Goal: Task Accomplishment & Management: Complete application form

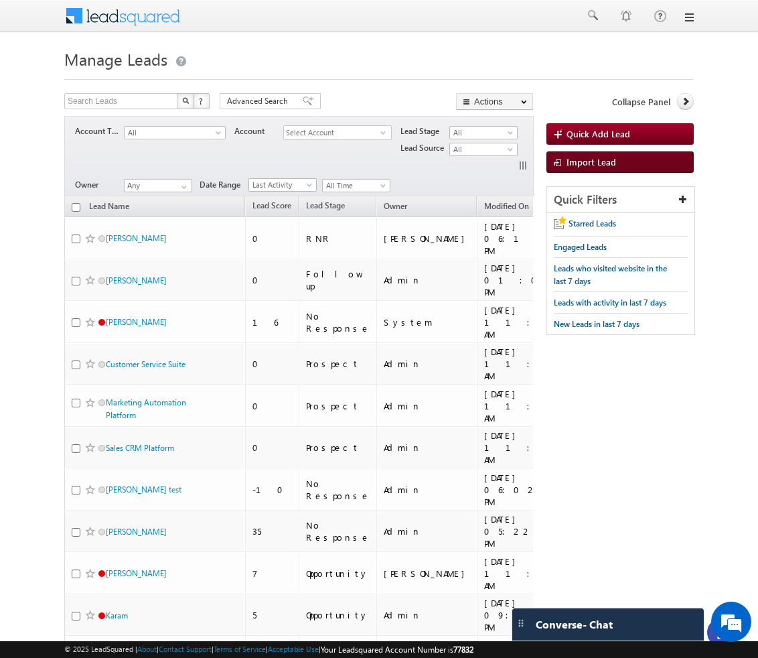
click at [604, 167] on span "Import Lead" at bounding box center [592, 161] width 50 height 11
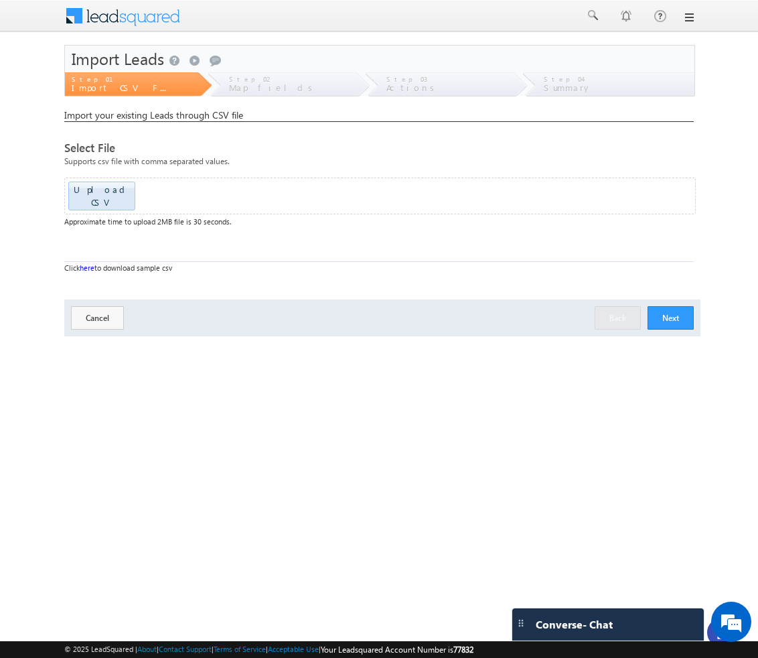
click at [667, 306] on button "Next" at bounding box center [671, 317] width 46 height 23
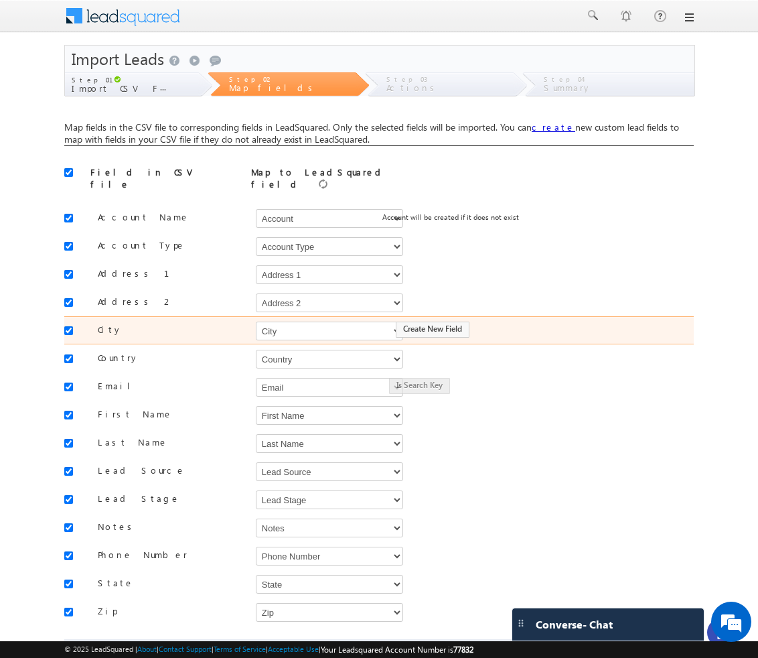
scroll to position [66, 0]
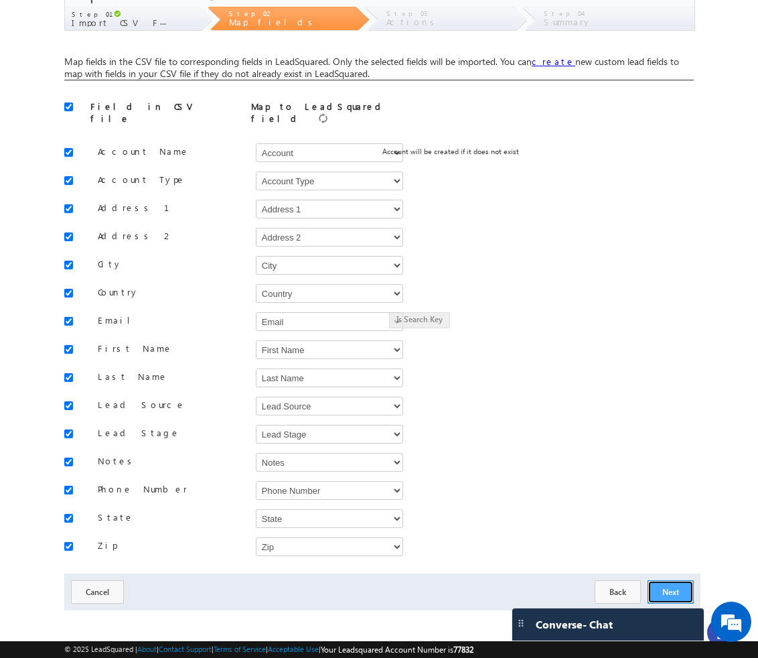
click at [671, 587] on button "Next" at bounding box center [671, 591] width 46 height 23
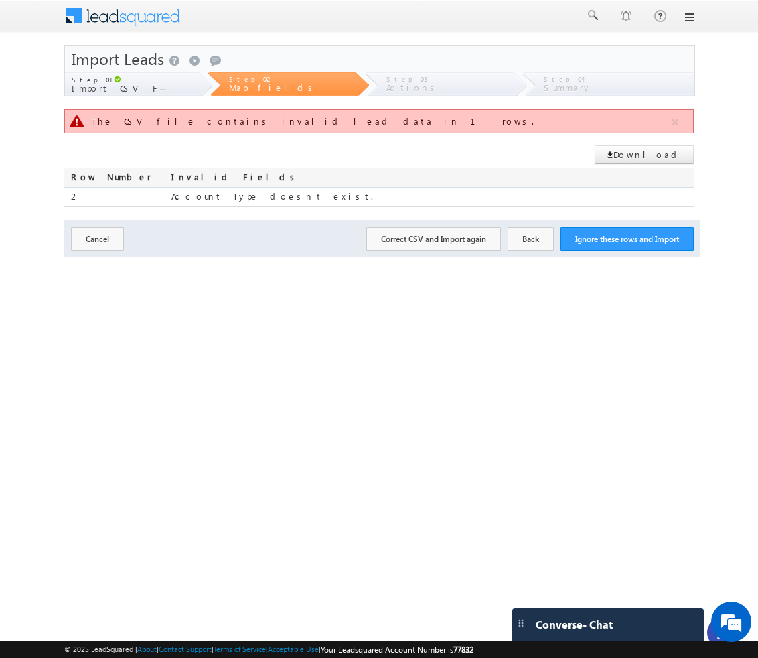
scroll to position [0, 0]
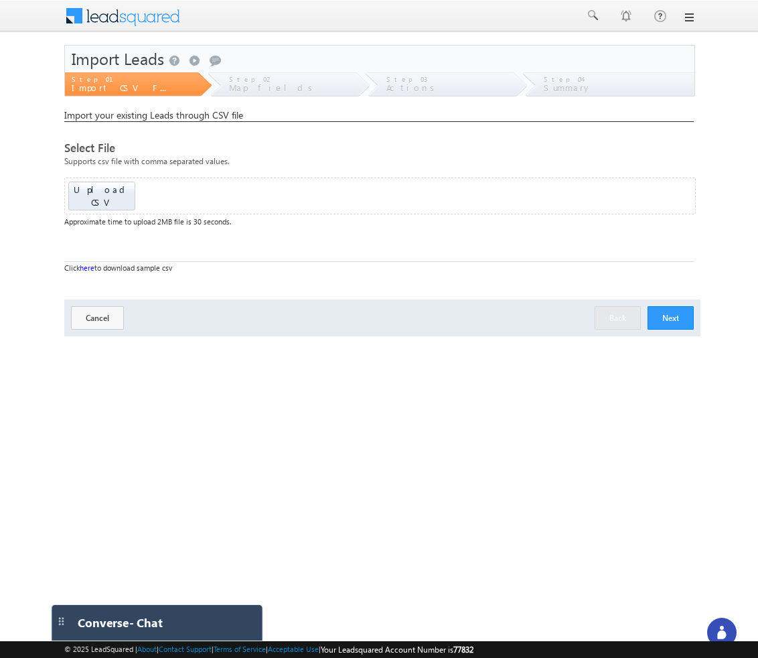
drag, startPoint x: 410, startPoint y: 628, endPoint x: 0, endPoint y: 591, distance: 411.7
click at [0, 413] on html "Menu [GEOGRAPHIC_DATA][PERSON_NAME] a@bea con.l" at bounding box center [379, 206] width 758 height 413
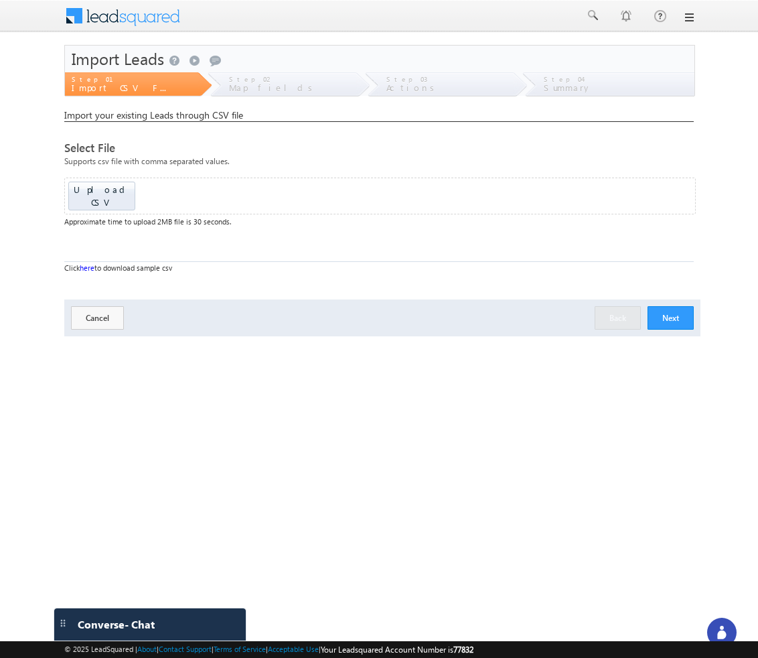
click at [724, 623] on div at bounding box center [721, 632] width 29 height 29
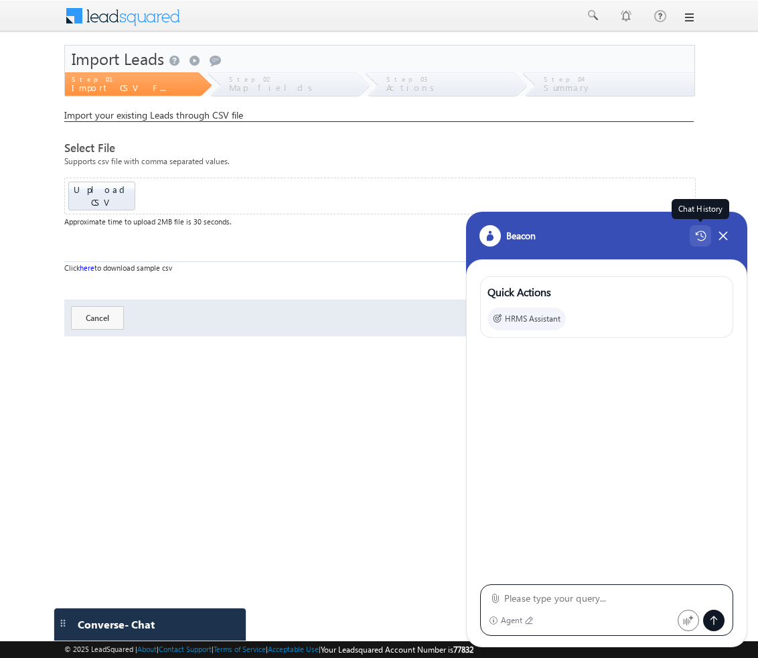
click at [707, 245] on div "Chat History" at bounding box center [700, 235] width 21 height 21
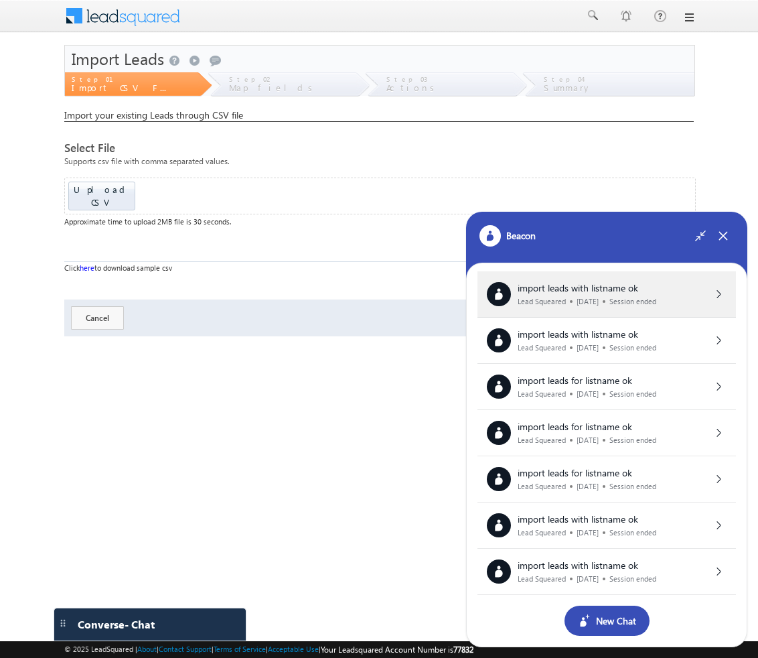
click at [671, 294] on div "import leads with listname ok Lead Squeared [DATE] Session ended" at bounding box center [607, 294] width 240 height 24
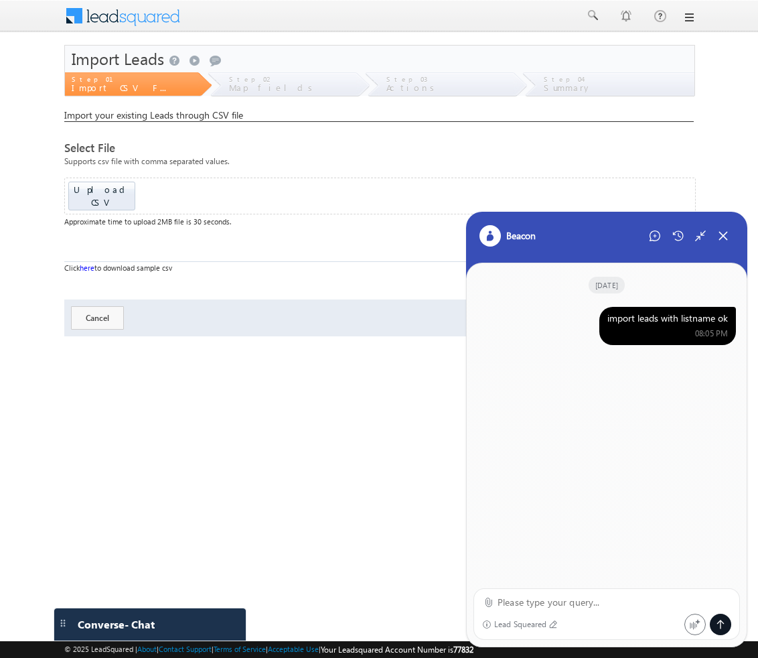
click at [654, 315] on div "import leads with listname ok" at bounding box center [668, 318] width 121 height 12
click at [648, 234] on div "Start New Chat" at bounding box center [654, 235] width 21 height 21
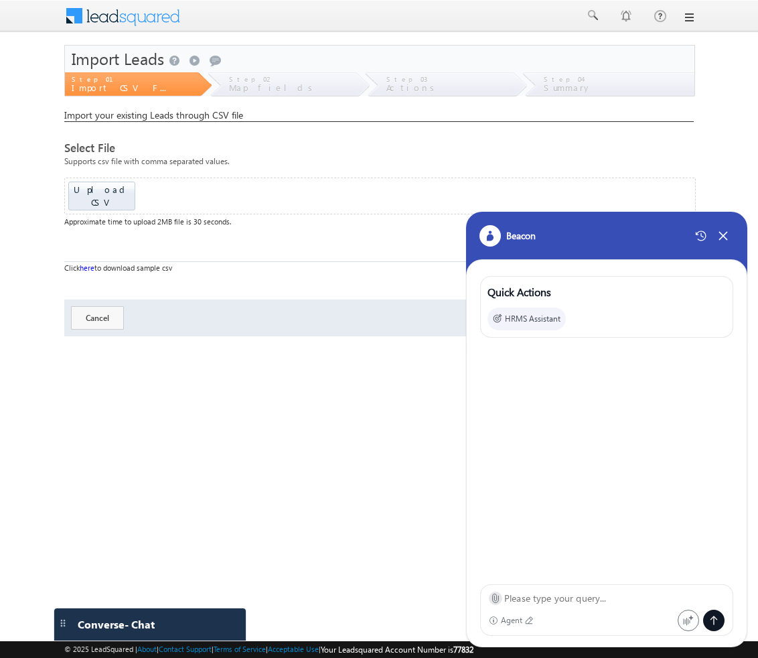
click at [496, 600] on icon at bounding box center [495, 598] width 10 height 10
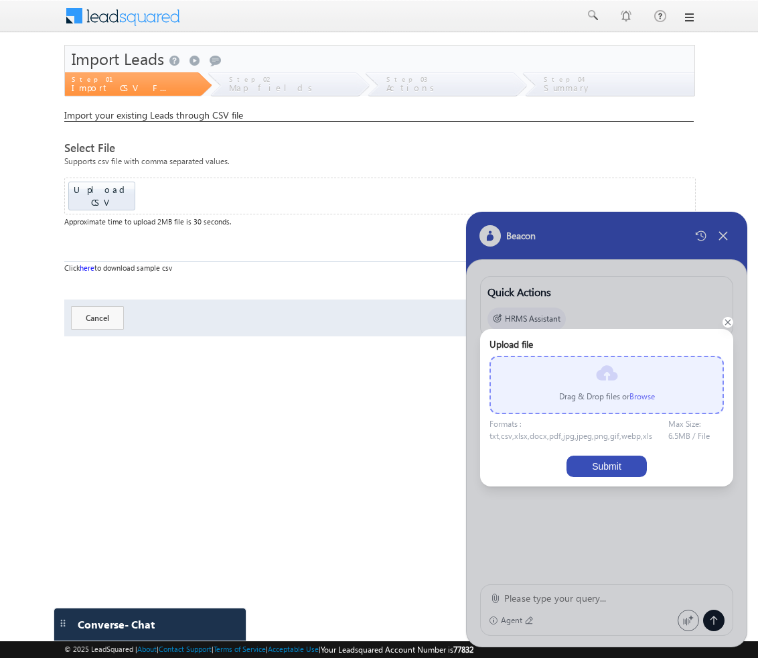
click at [634, 394] on label "Browse" at bounding box center [642, 396] width 25 height 10
click at [0, 0] on input "file" at bounding box center [0, 0] width 0 height 0
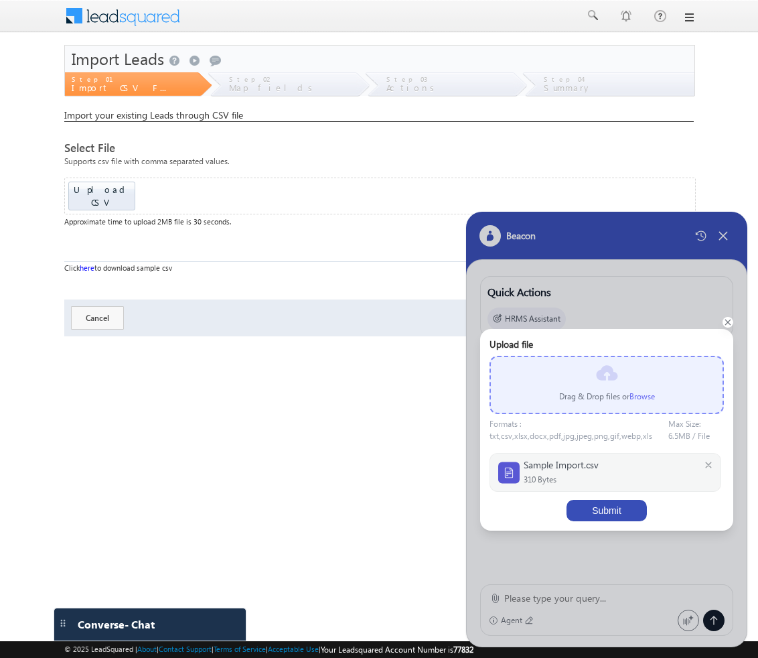
click at [601, 508] on button "Submit" at bounding box center [607, 510] width 80 height 21
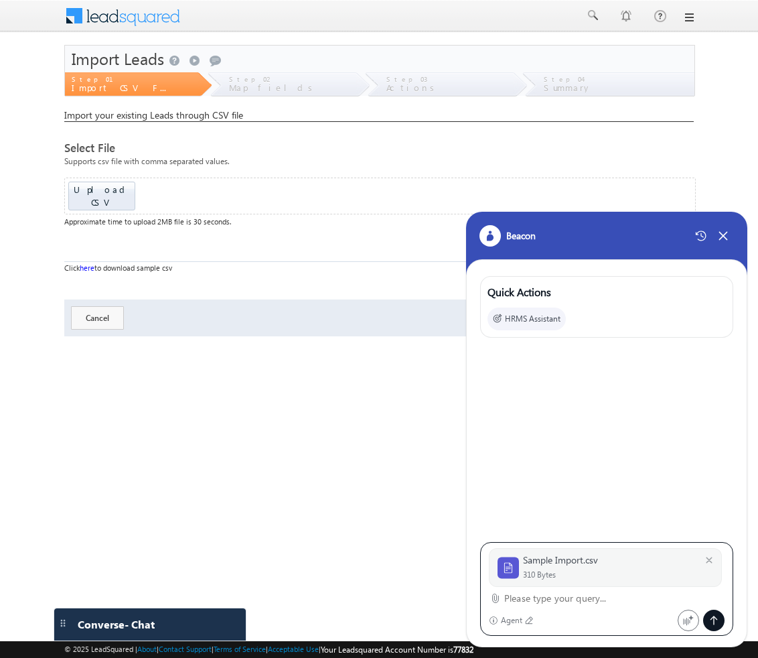
paste textarea "import leads with listname ok"
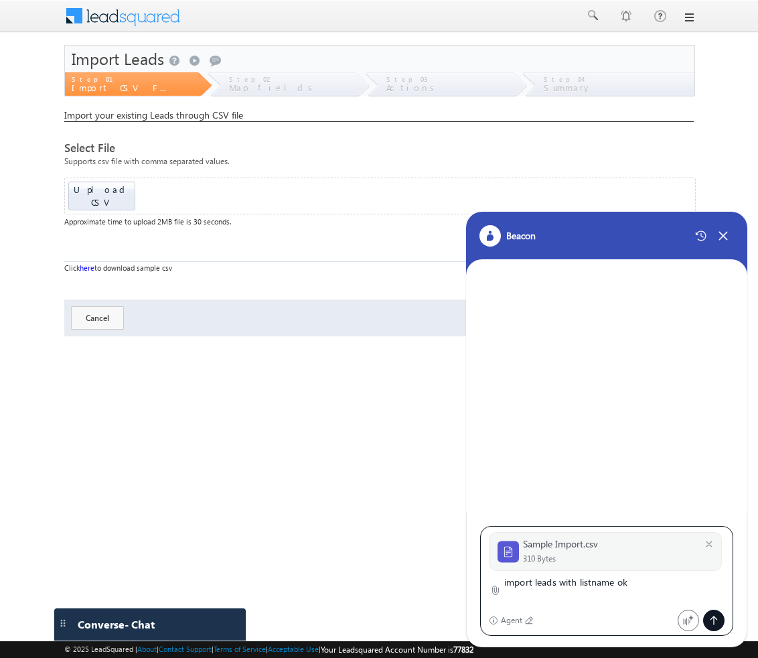
type textarea "import leads with listname ok"
click at [720, 614] on div at bounding box center [713, 620] width 21 height 21
